Goal: Find specific page/section: Find specific page/section

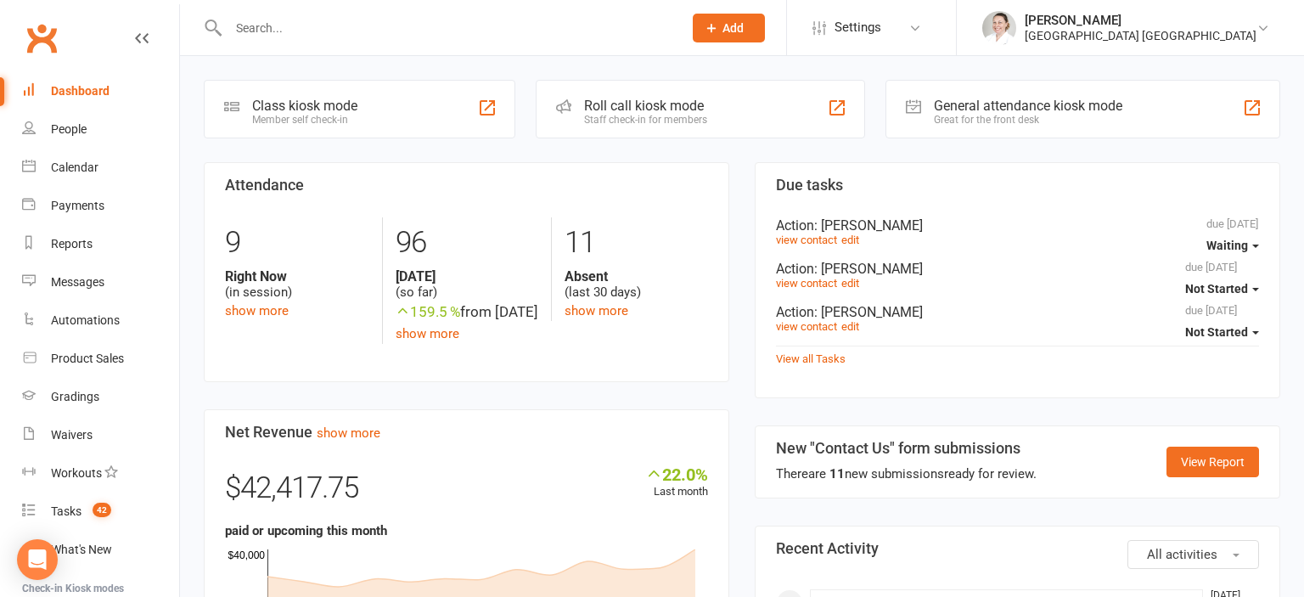
click at [263, 31] on input "text" at bounding box center [447, 28] width 448 height 24
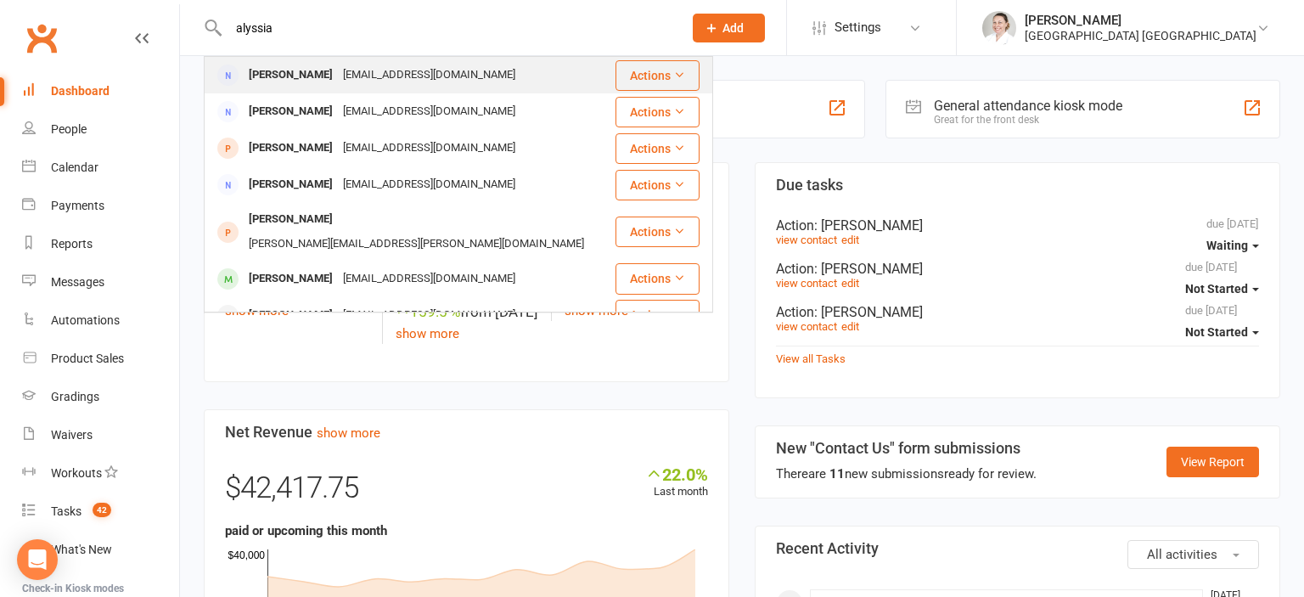
type input "alyssia"
click at [279, 83] on div "[PERSON_NAME]" at bounding box center [291, 75] width 94 height 25
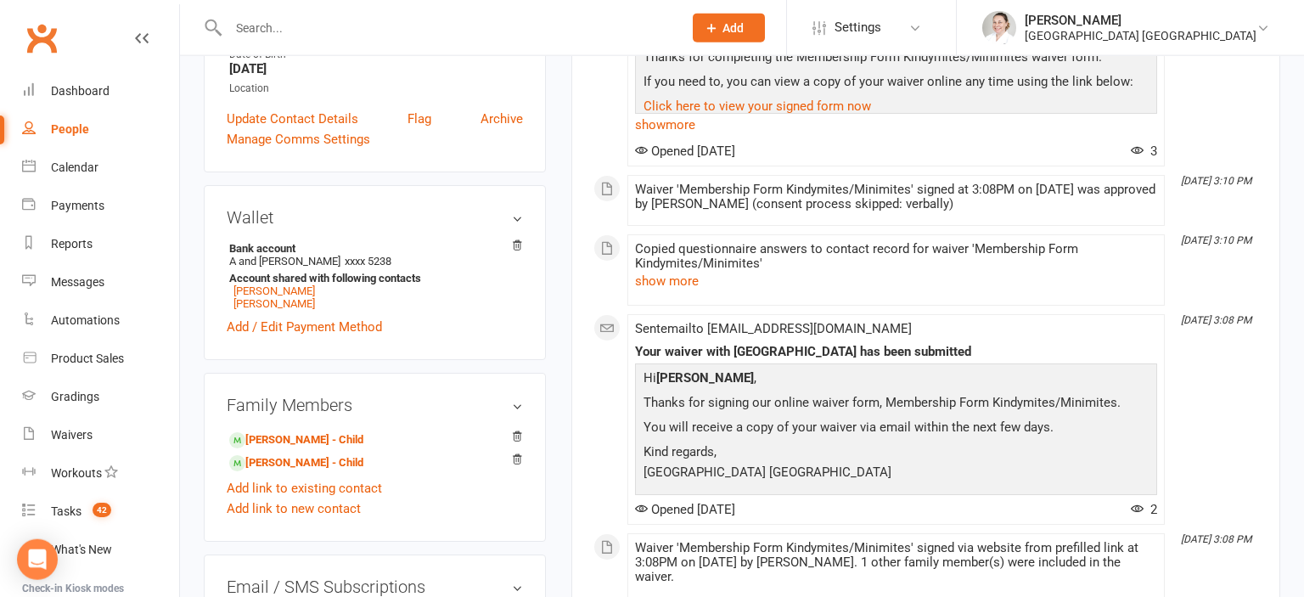
scroll to position [448, 0]
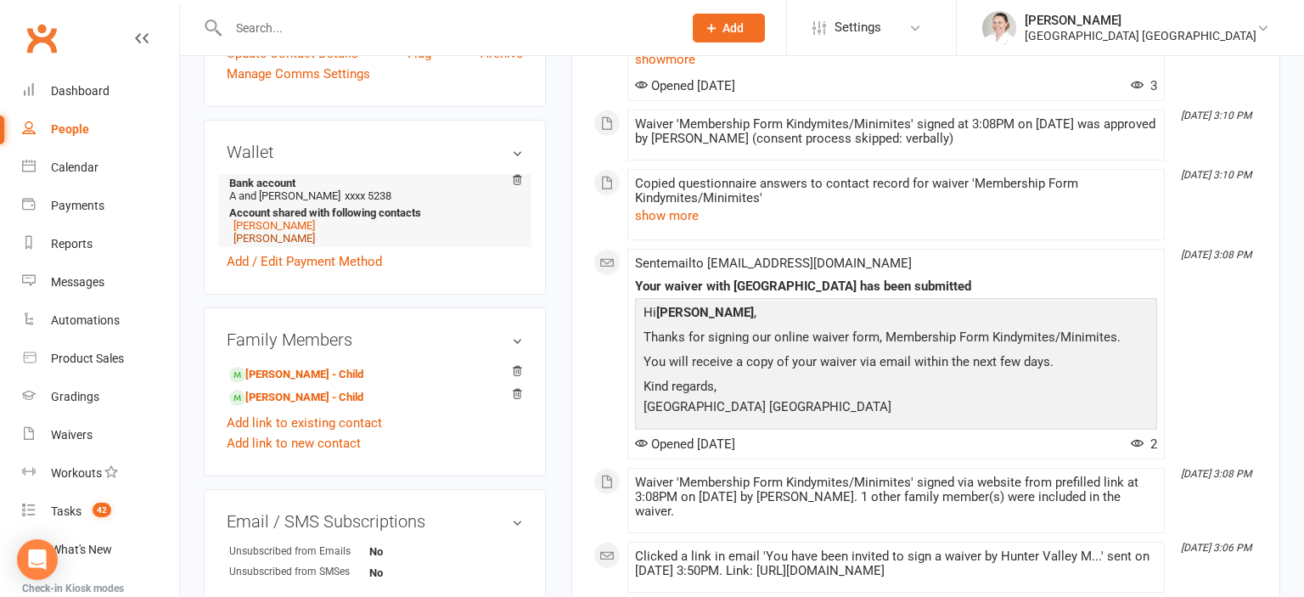
click at [284, 239] on link "[PERSON_NAME]" at bounding box center [275, 238] width 82 height 13
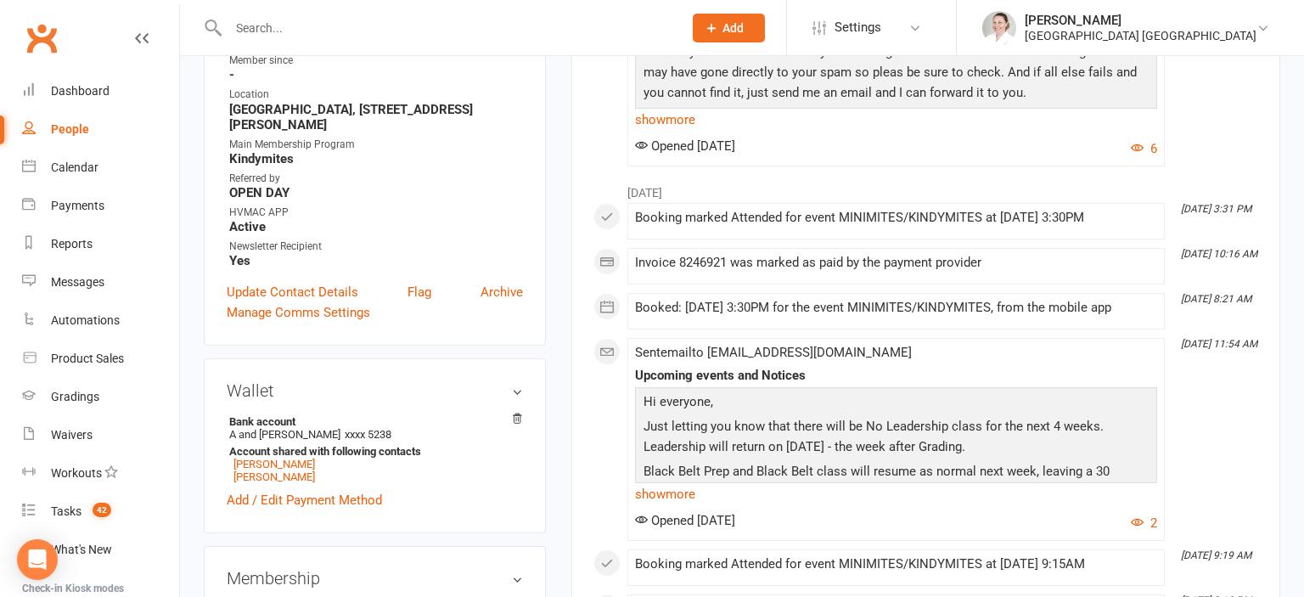
scroll to position [628, 0]
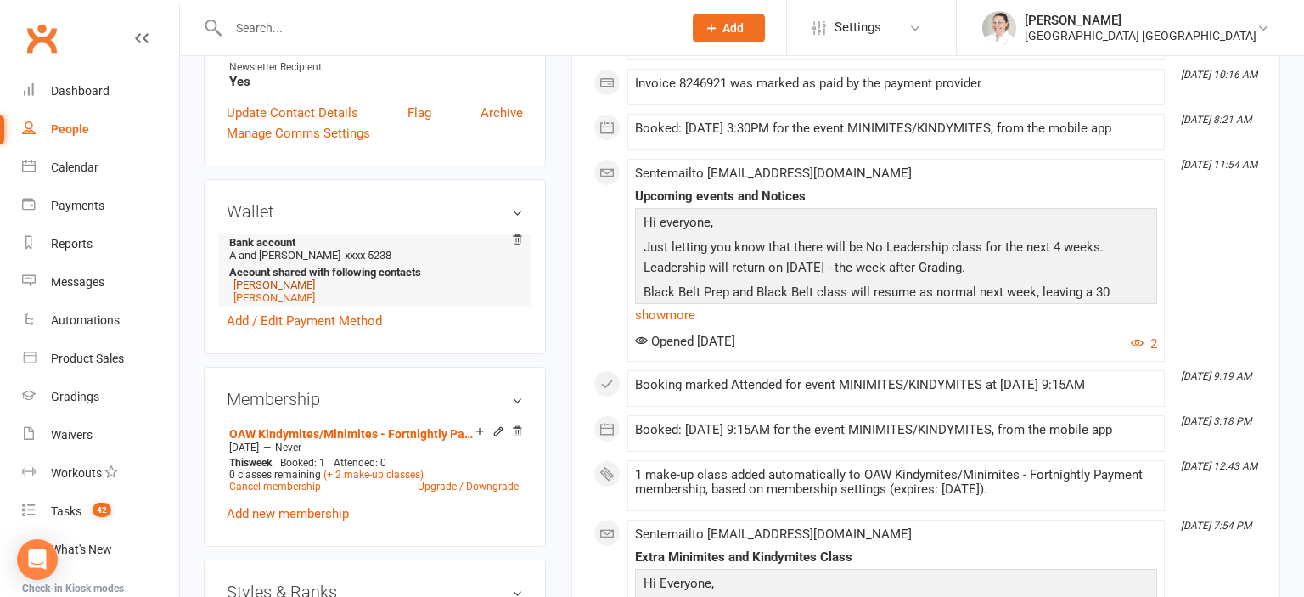
click at [250, 287] on link "[PERSON_NAME]" at bounding box center [275, 285] width 82 height 13
